Goal: Task Accomplishment & Management: Manage account settings

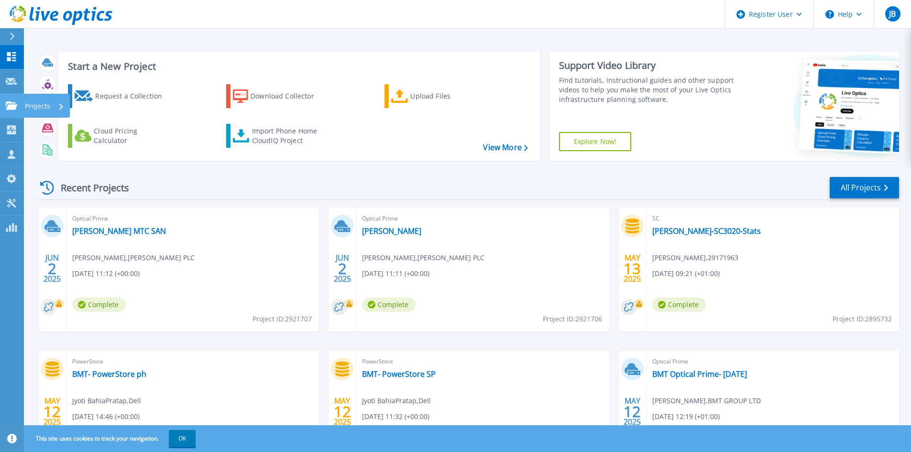
click at [18, 112] on link "Projects Projects" at bounding box center [12, 106] width 24 height 24
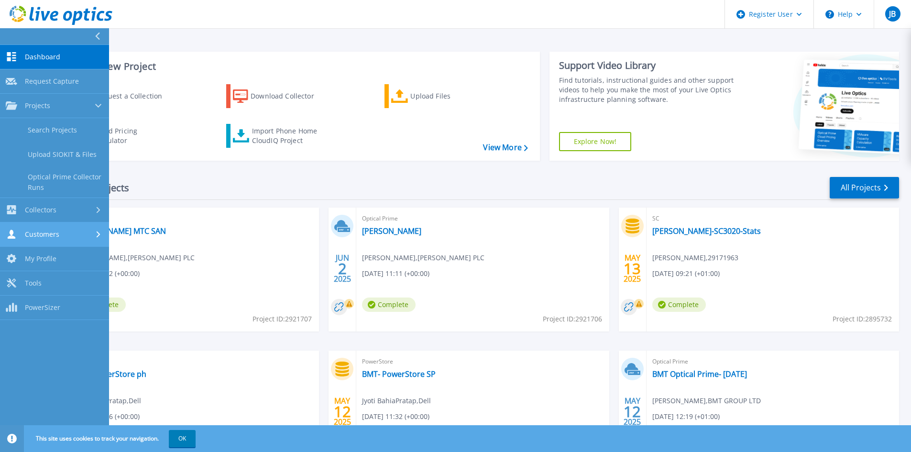
click at [41, 232] on span "Customers" at bounding box center [42, 234] width 34 height 9
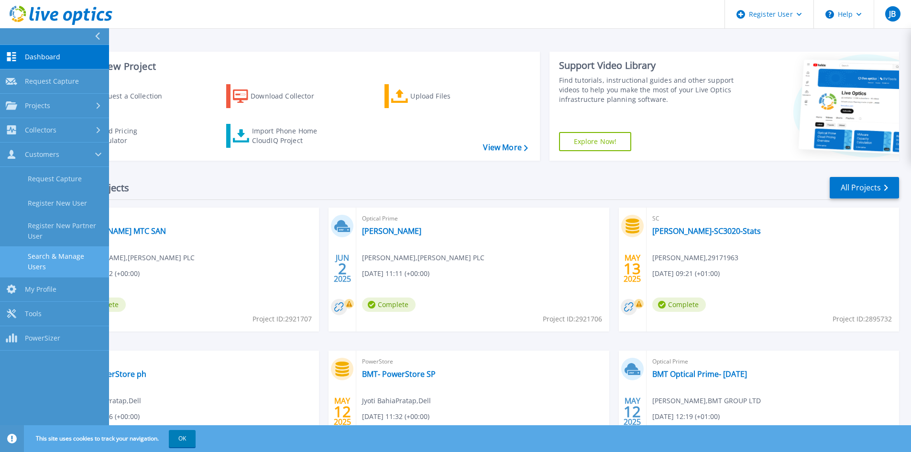
click at [44, 246] on link "Search & Manage Users" at bounding box center [54, 261] width 109 height 31
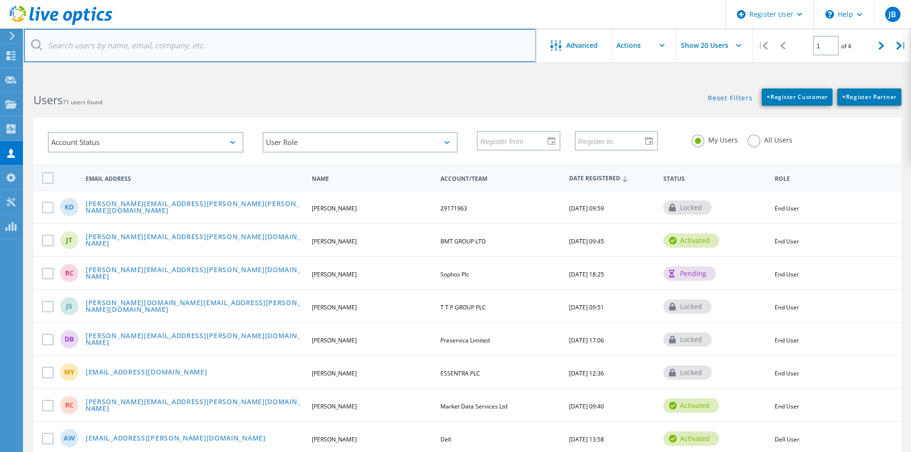
click at [112, 53] on input "text" at bounding box center [280, 45] width 512 height 33
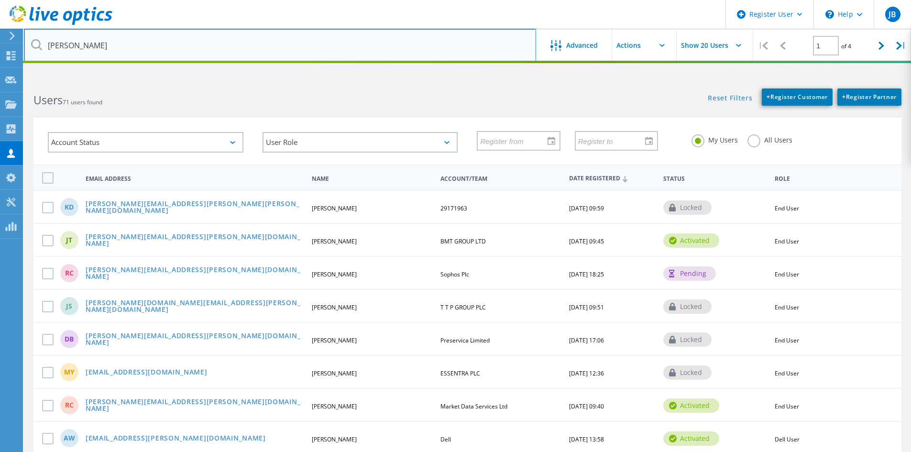
type input "[PERSON_NAME]"
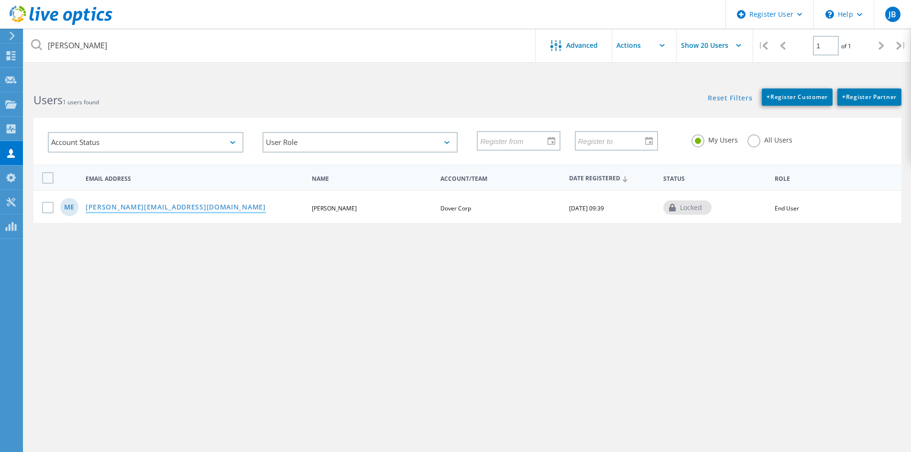
click at [142, 211] on link "[PERSON_NAME][EMAIL_ADDRESS][DOMAIN_NAME]" at bounding box center [176, 208] width 180 height 8
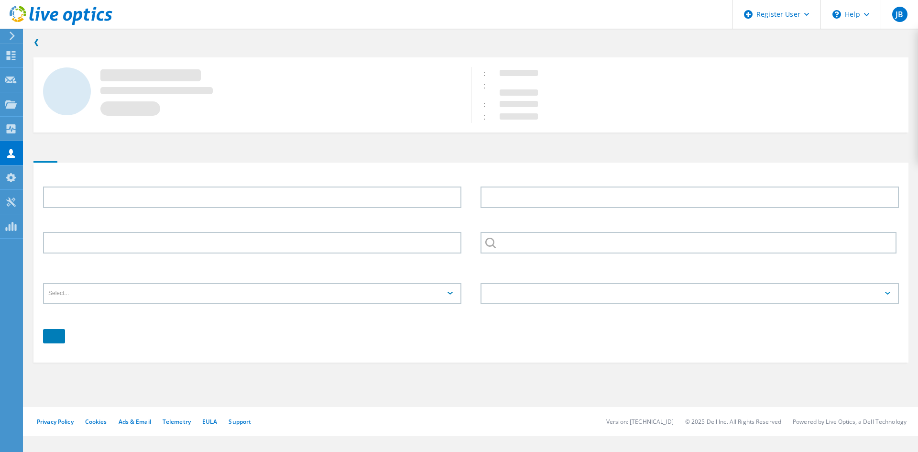
type input "[PERSON_NAME]"
type input "EDELHOLT"
type input "Dover Corp"
type input "English"
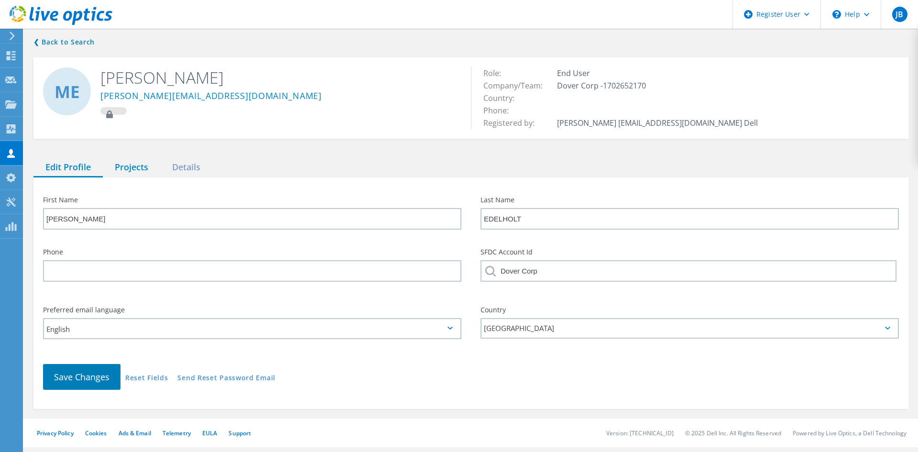
click at [138, 175] on div "Projects" at bounding box center [131, 168] width 57 height 20
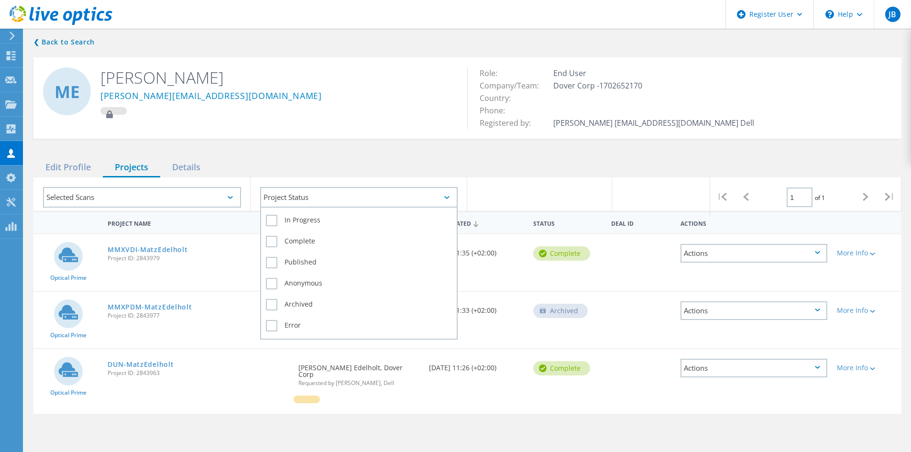
click at [313, 198] on div "Project Status" at bounding box center [359, 197] width 198 height 21
click at [309, 220] on label "In Progress" at bounding box center [359, 220] width 187 height 11
click at [0, 0] on input "In Progress" at bounding box center [0, 0] width 0 height 0
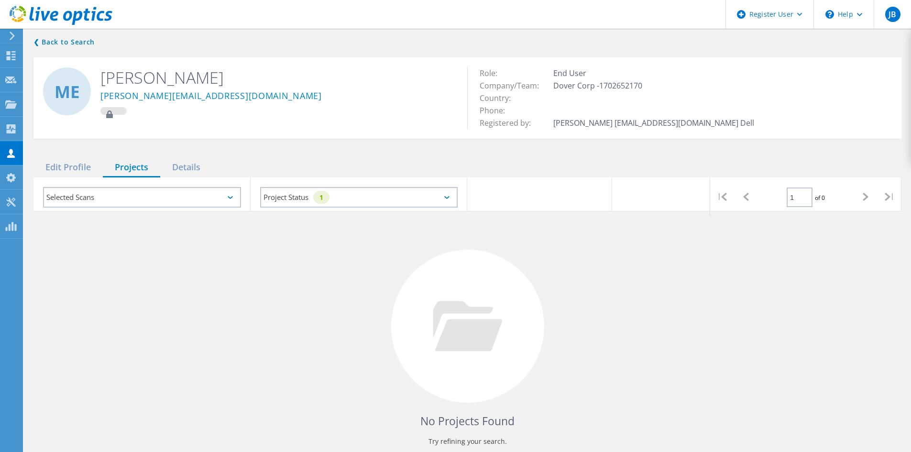
click at [231, 147] on div "❮ Back to Search ME [PERSON_NAME] [PERSON_NAME][EMAIL_ADDRESS][DOMAIN_NAME] Rol…" at bounding box center [467, 248] width 887 height 443
click at [45, 48] on div "❮ Back to Search ME [PERSON_NAME] [PERSON_NAME][EMAIL_ADDRESS][DOMAIN_NAME] Rol…" at bounding box center [467, 248] width 887 height 443
click at [48, 45] on link "❮ Back to Search" at bounding box center [66, 41] width 66 height 11
